Goal: Information Seeking & Learning: Find specific fact

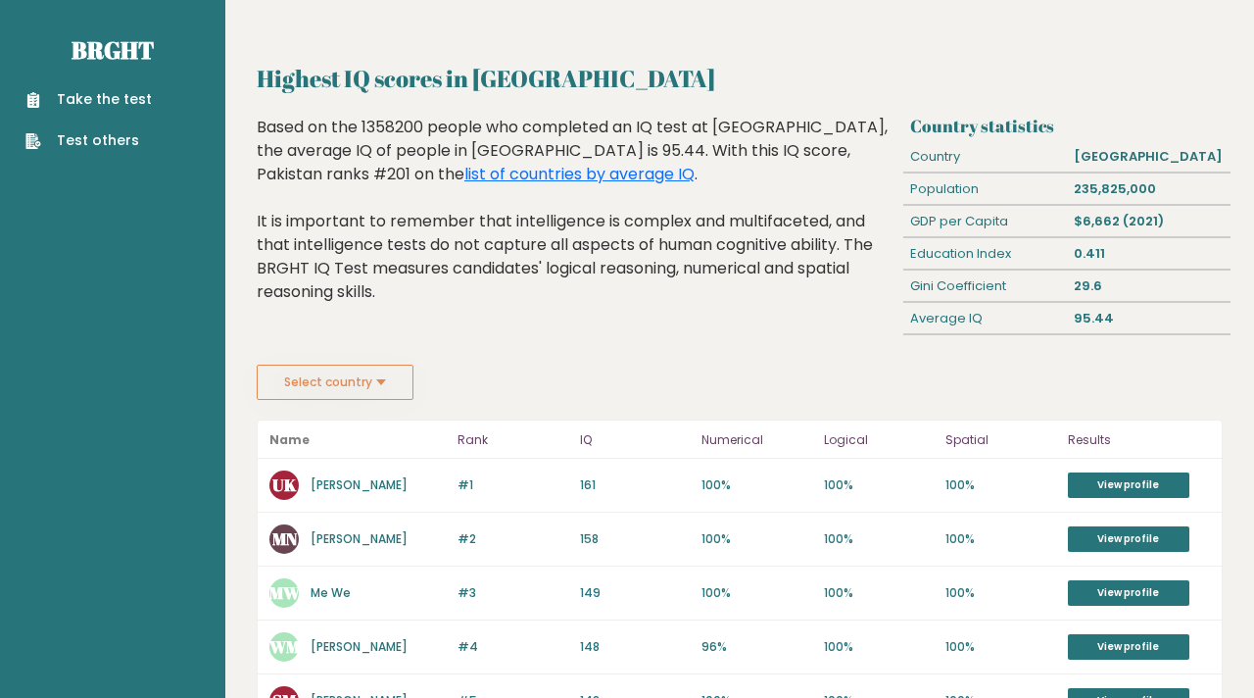
click at [1097, 468] on div "#1 UK Usman Khan 162 #1 161 100% 100% 100% View profile" at bounding box center [740, 485] width 964 height 54
click at [1098, 472] on link "View profile" at bounding box center [1128, 484] width 121 height 25
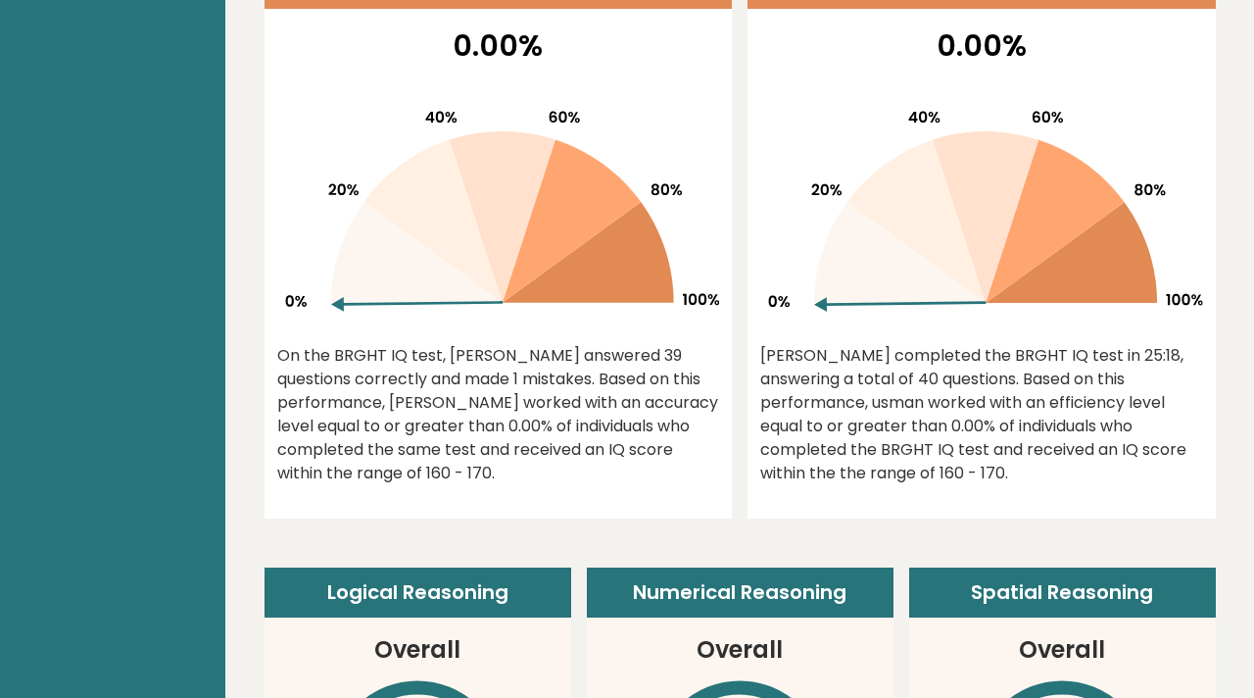
scroll to position [684, 0]
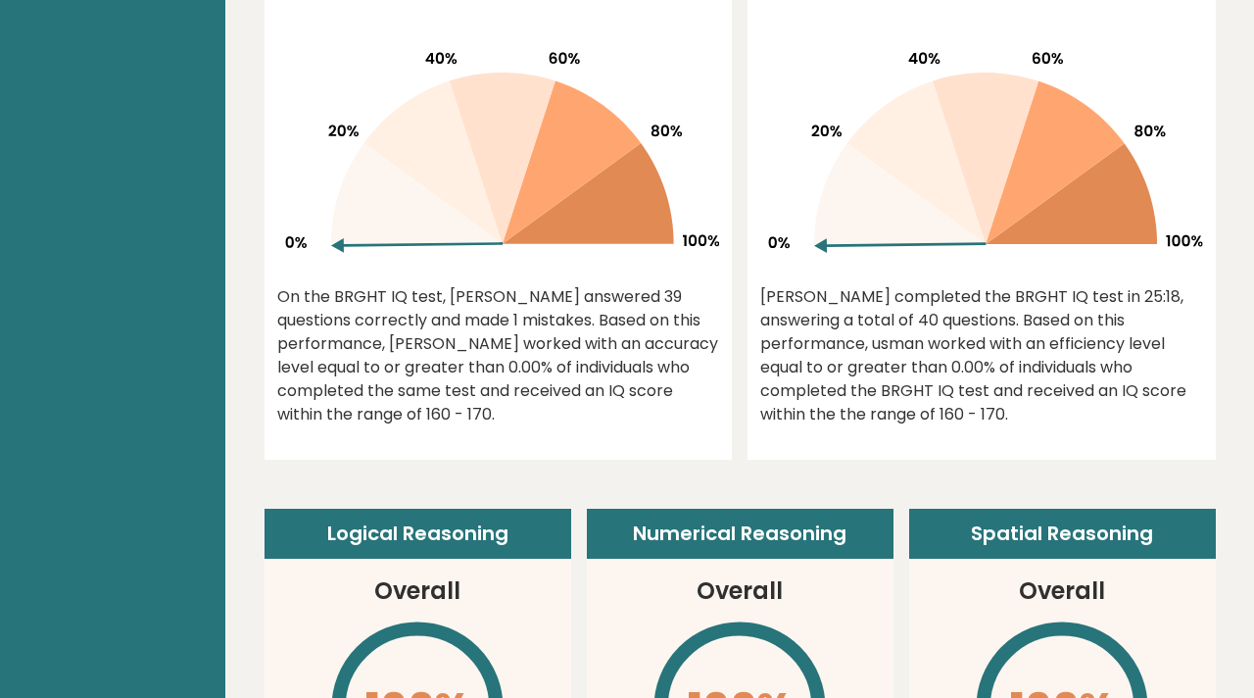
click at [1125, 697] on icon "\" at bounding box center [1062, 707] width 178 height 178
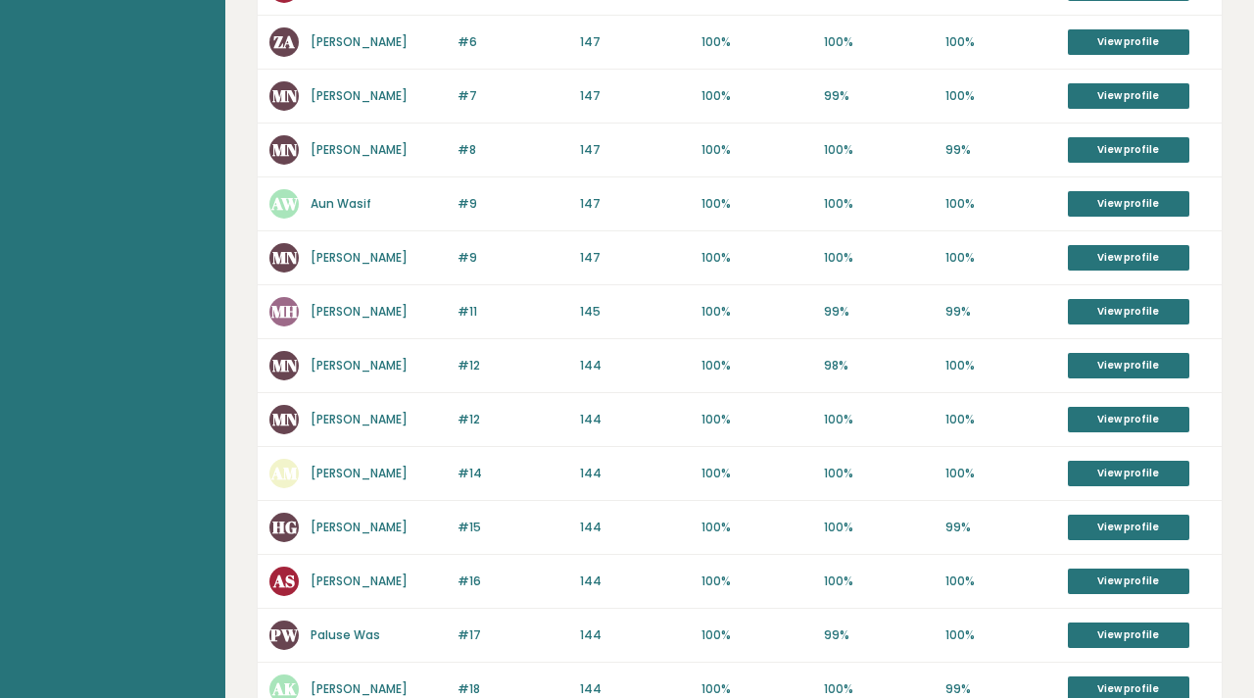
scroll to position [964, 0]
